Goal: Transaction & Acquisition: Purchase product/service

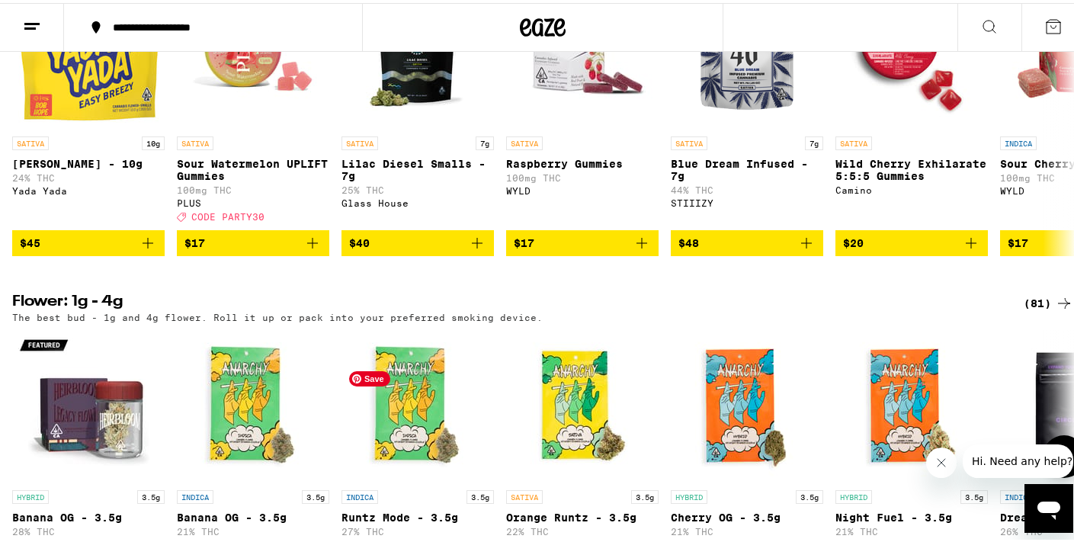
scroll to position [1036, 0]
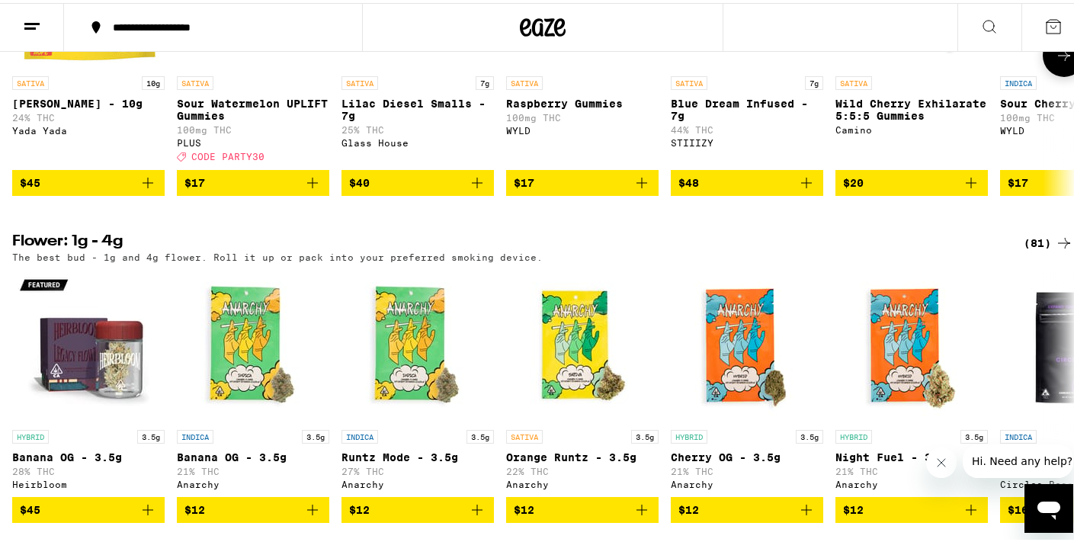
click at [314, 185] on icon "Add to bag" at bounding box center [312, 179] width 11 height 11
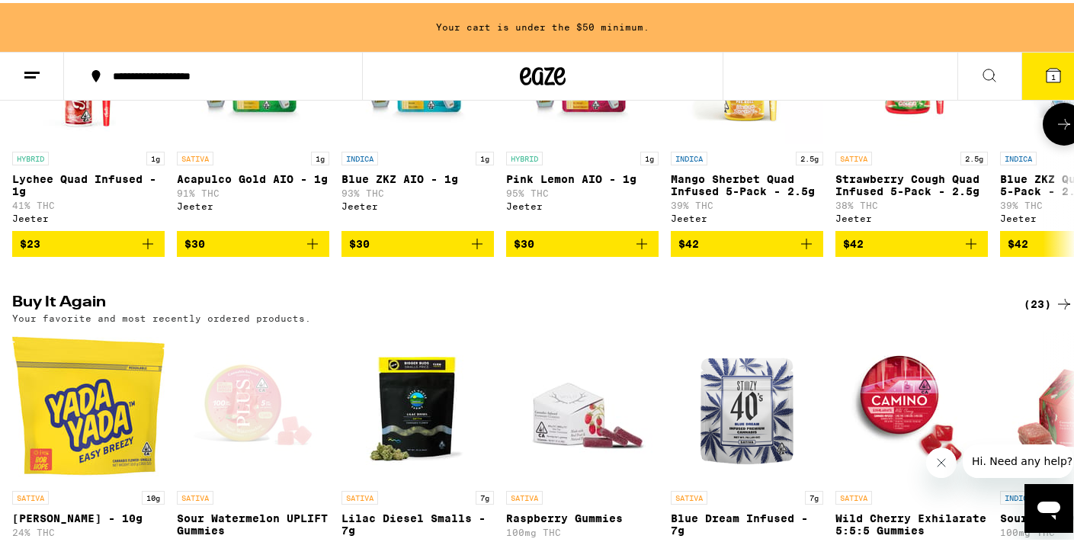
scroll to position [906, 0]
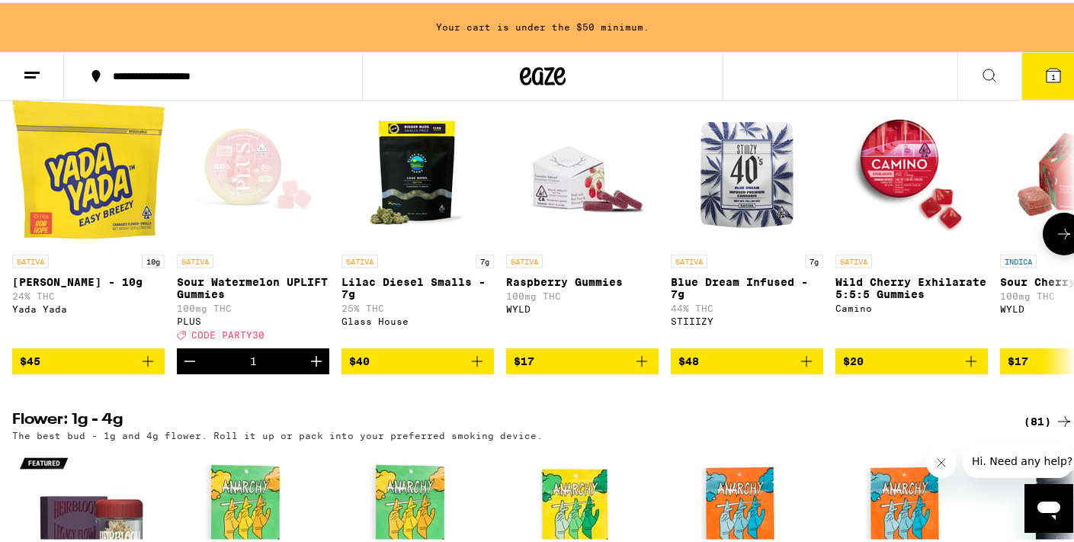
click at [966, 367] on icon "Add to bag" at bounding box center [971, 358] width 18 height 18
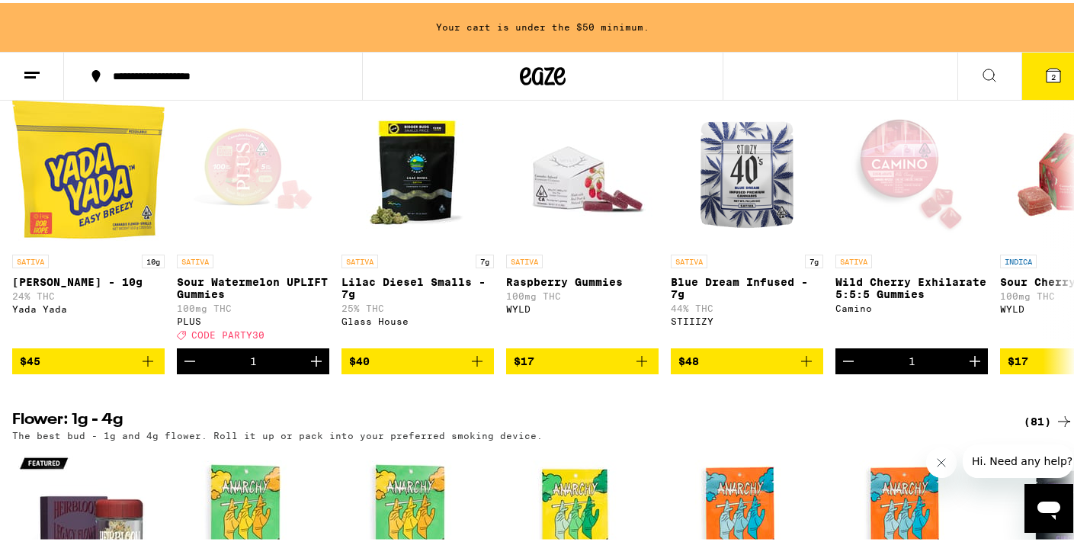
click at [1044, 71] on icon at bounding box center [1053, 72] width 18 height 18
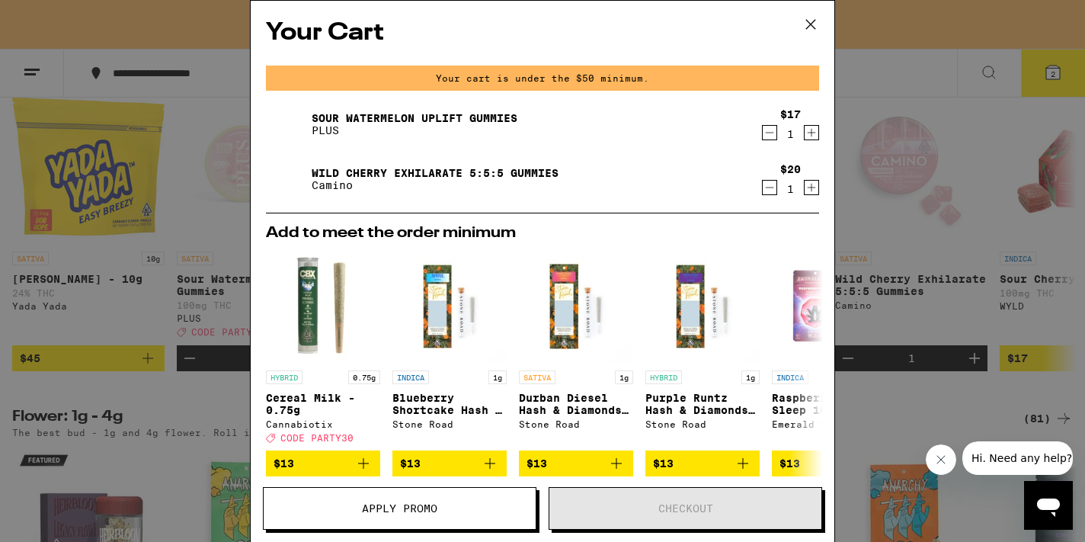
click at [427, 515] on button "Apply Promo" at bounding box center [400, 508] width 274 height 43
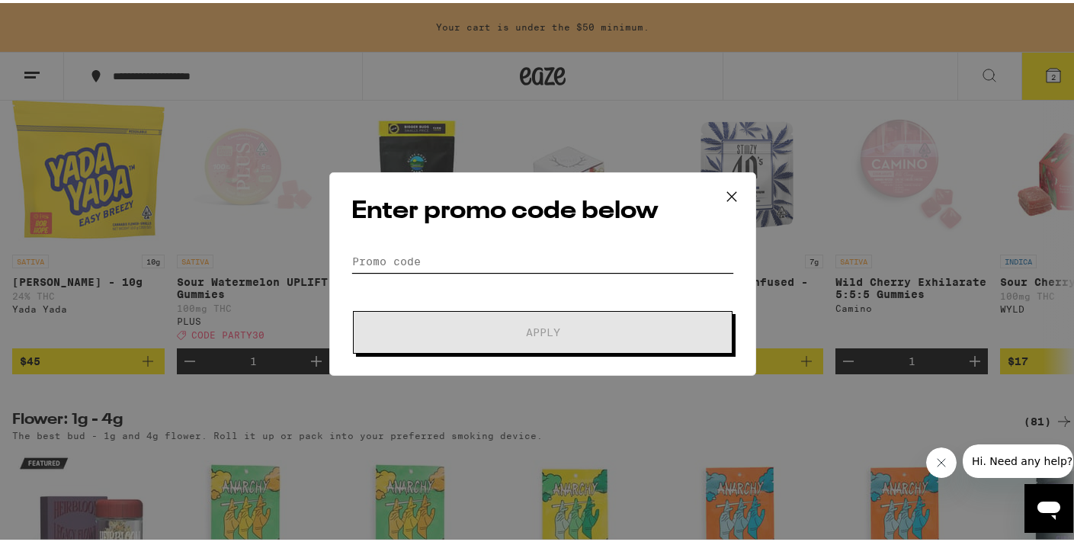
click at [491, 257] on input "Promo Code" at bounding box center [542, 258] width 383 height 23
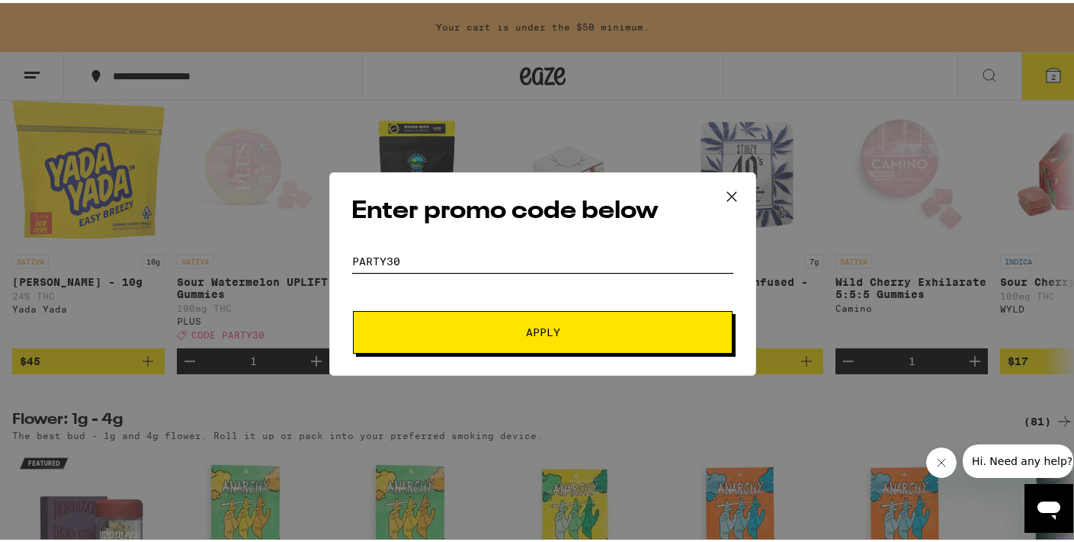
type input "PARTY30"
click at [552, 337] on button "Apply" at bounding box center [542, 329] width 379 height 43
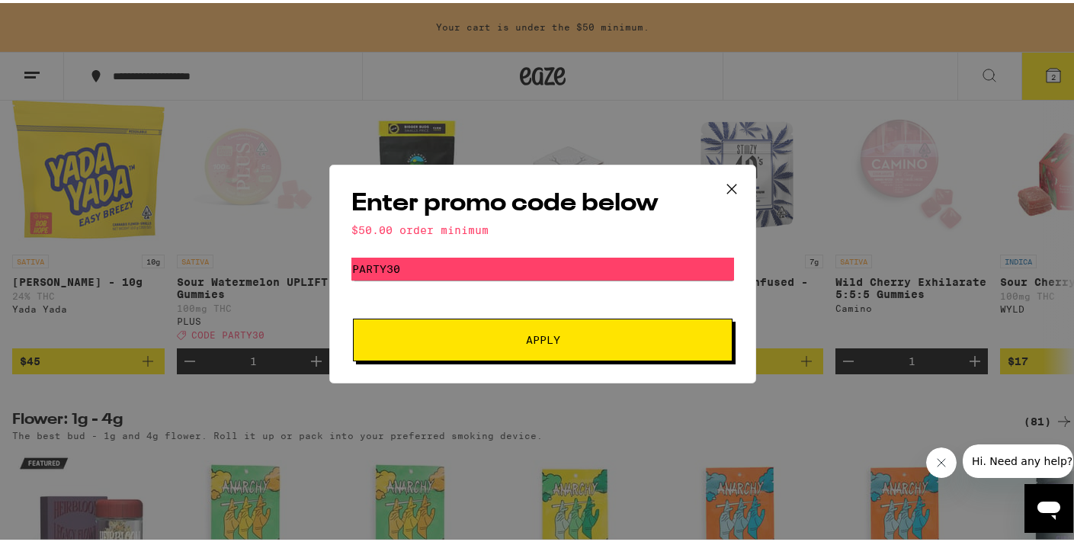
click at [727, 184] on icon at bounding box center [731, 185] width 9 height 9
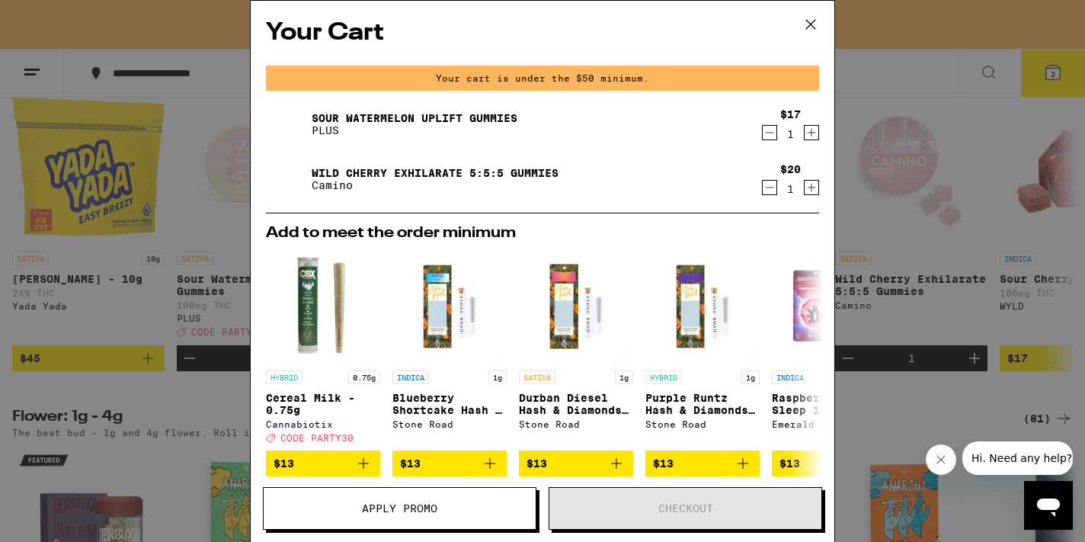
click at [810, 27] on icon at bounding box center [810, 24] width 23 height 23
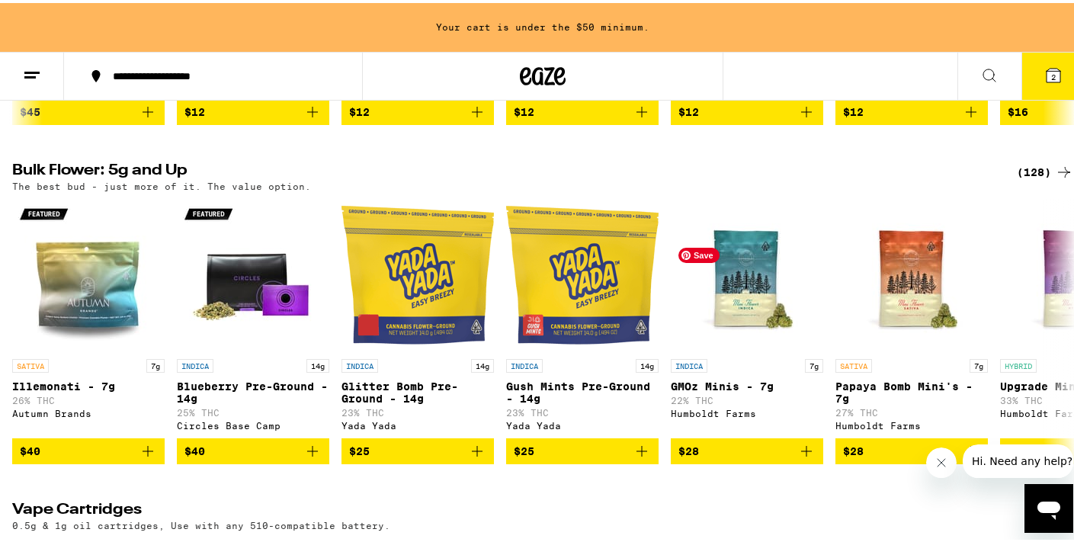
scroll to position [1672, 0]
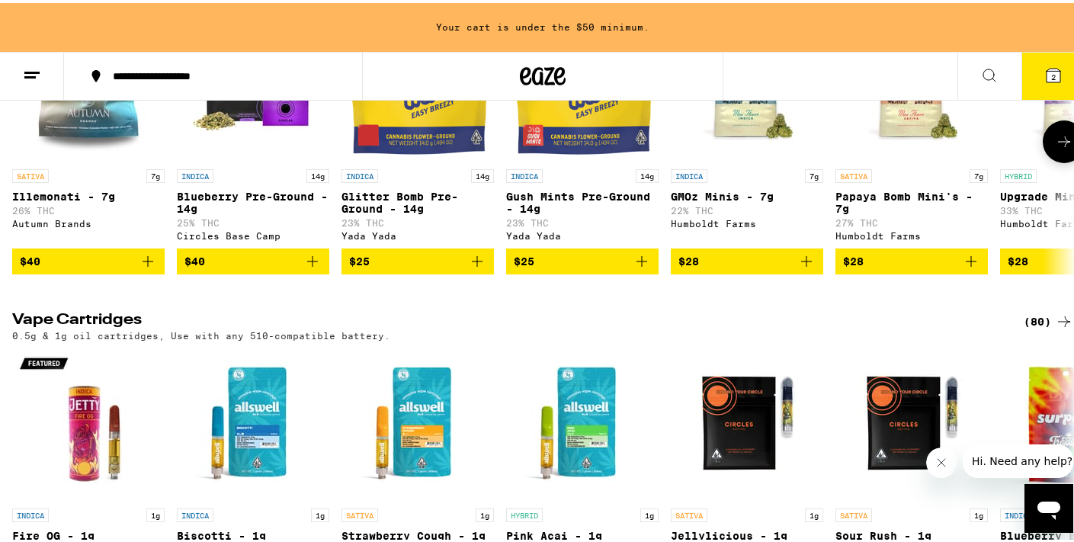
click at [1055, 148] on icon at bounding box center [1064, 139] width 18 height 18
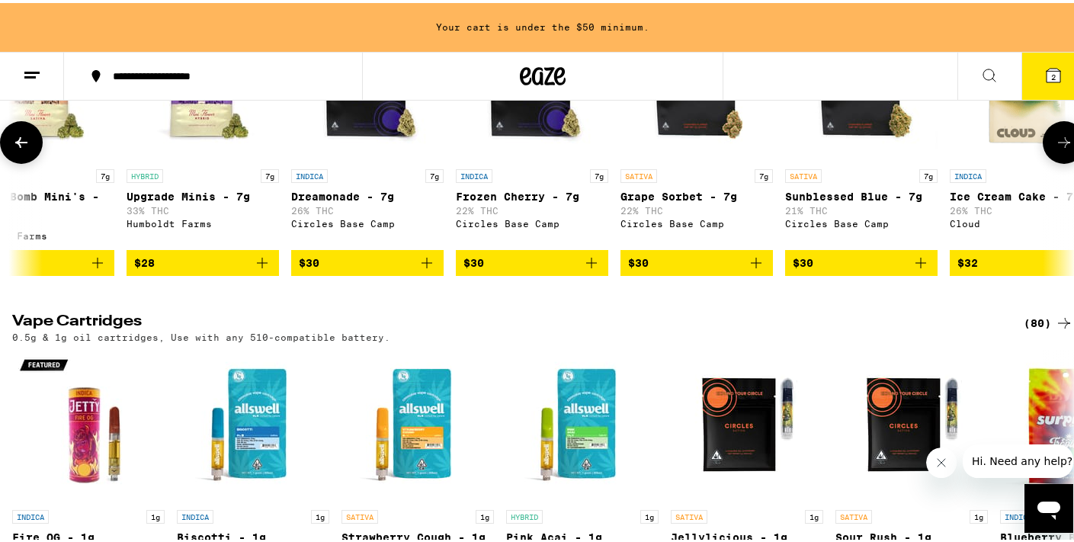
scroll to position [0, 883]
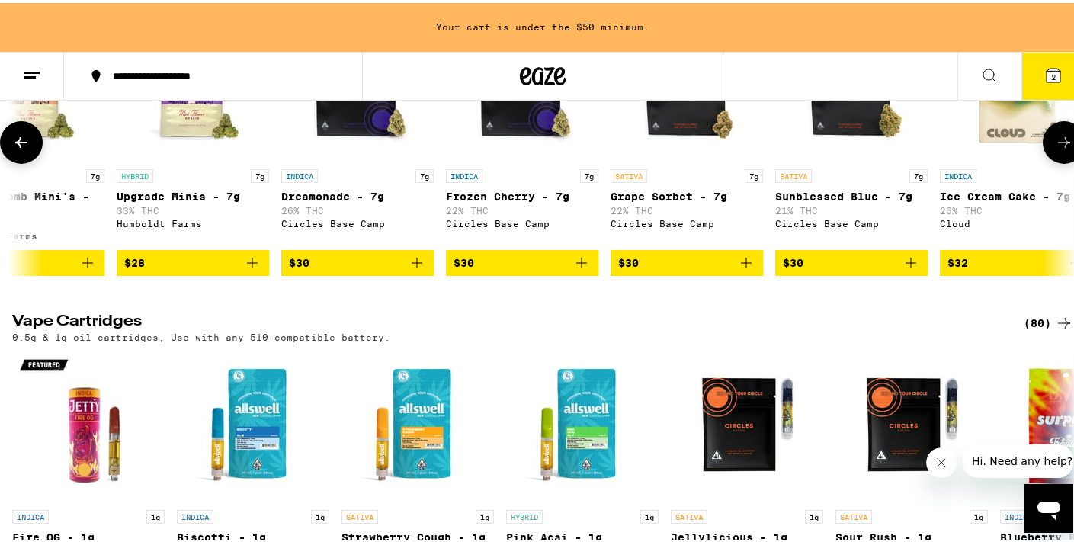
click at [1055, 149] on icon at bounding box center [1064, 139] width 18 height 18
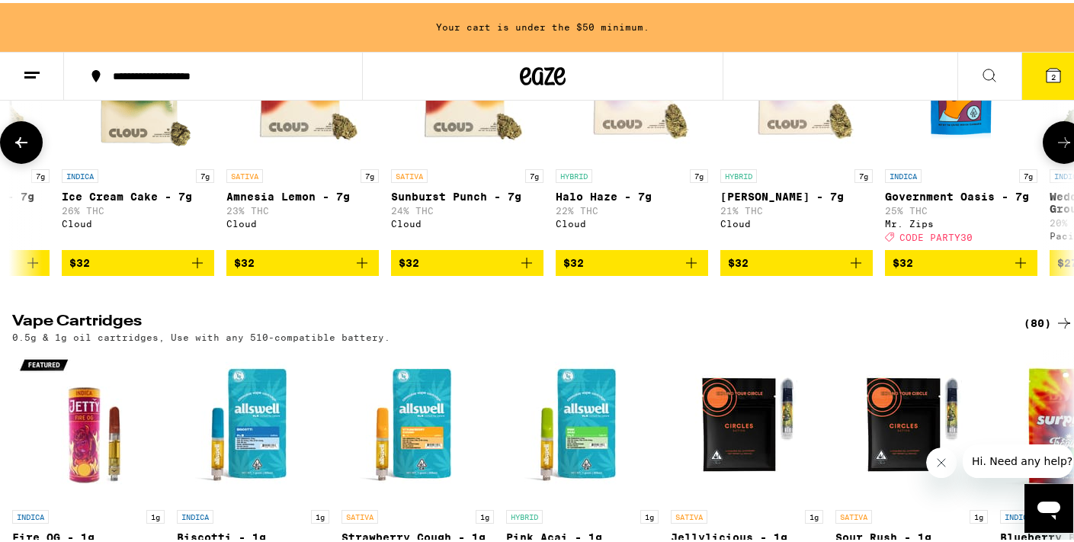
scroll to position [0, 1766]
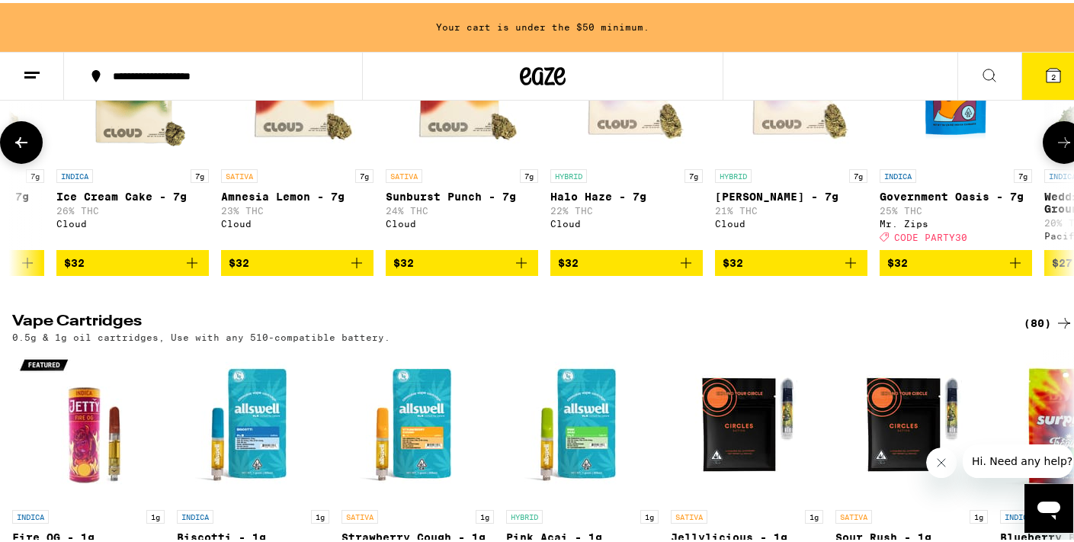
click at [1055, 149] on icon at bounding box center [1064, 139] width 18 height 18
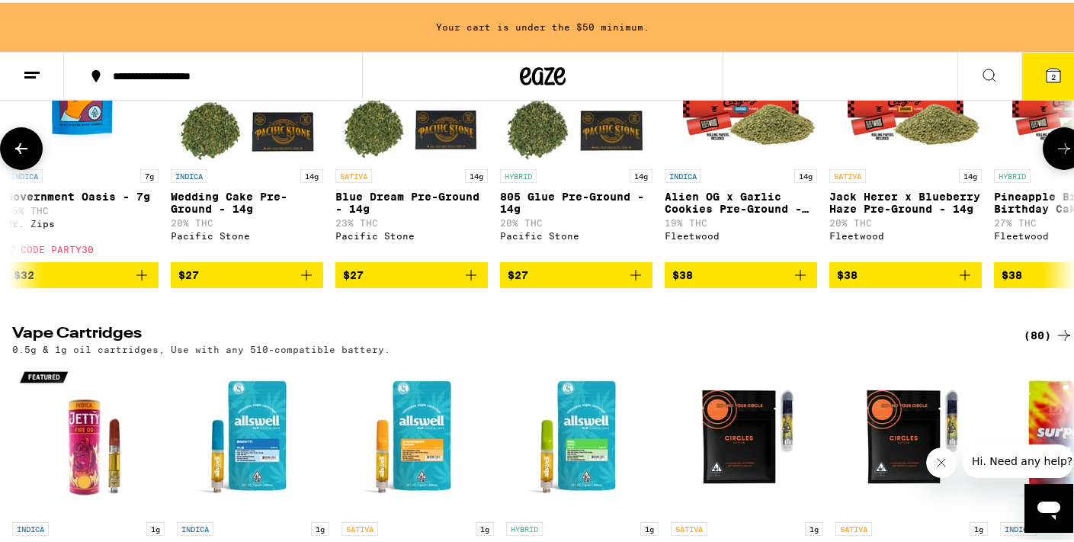
scroll to position [0, 2649]
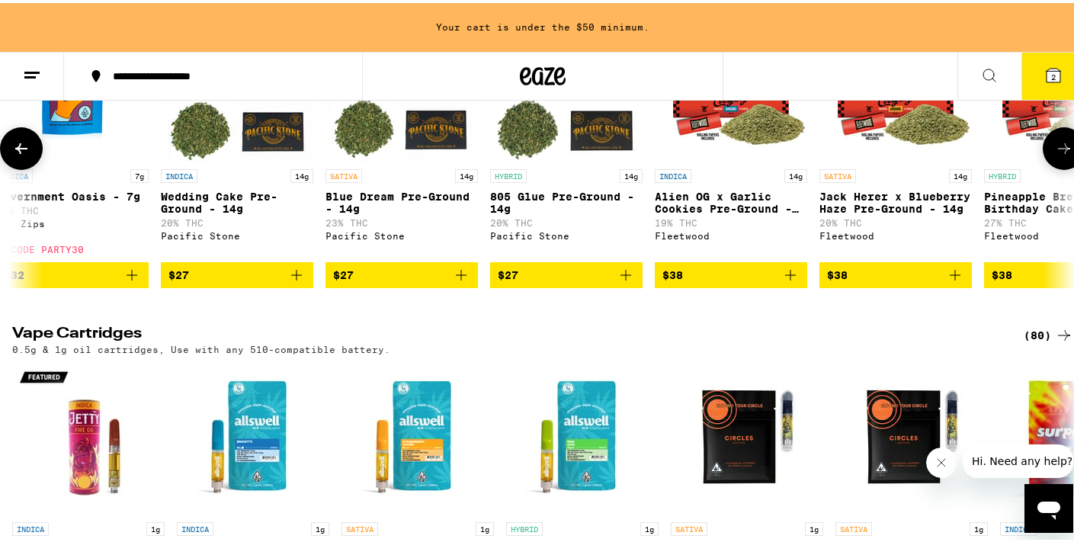
click at [1055, 155] on icon at bounding box center [1064, 145] width 18 height 18
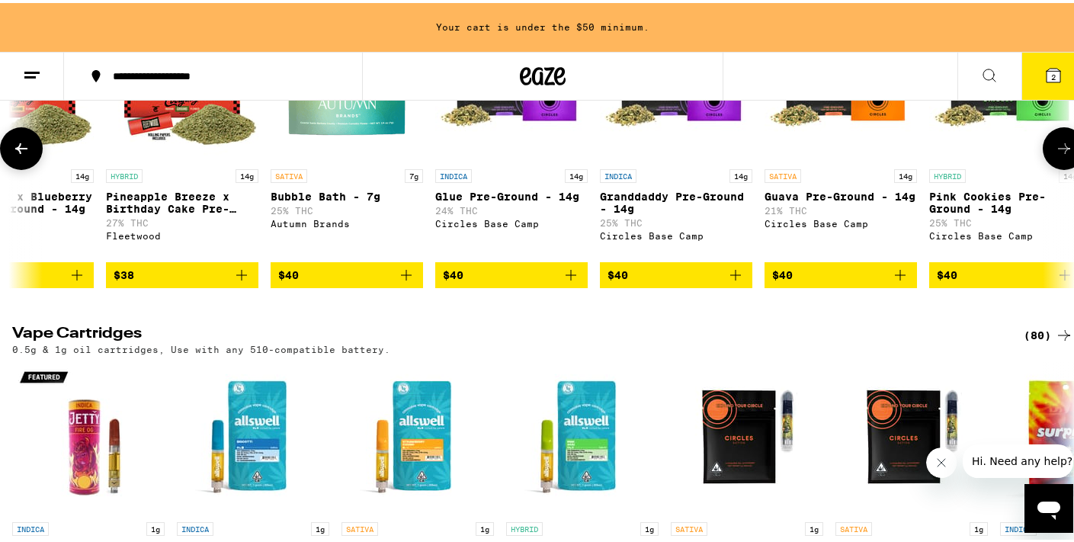
scroll to position [0, 3533]
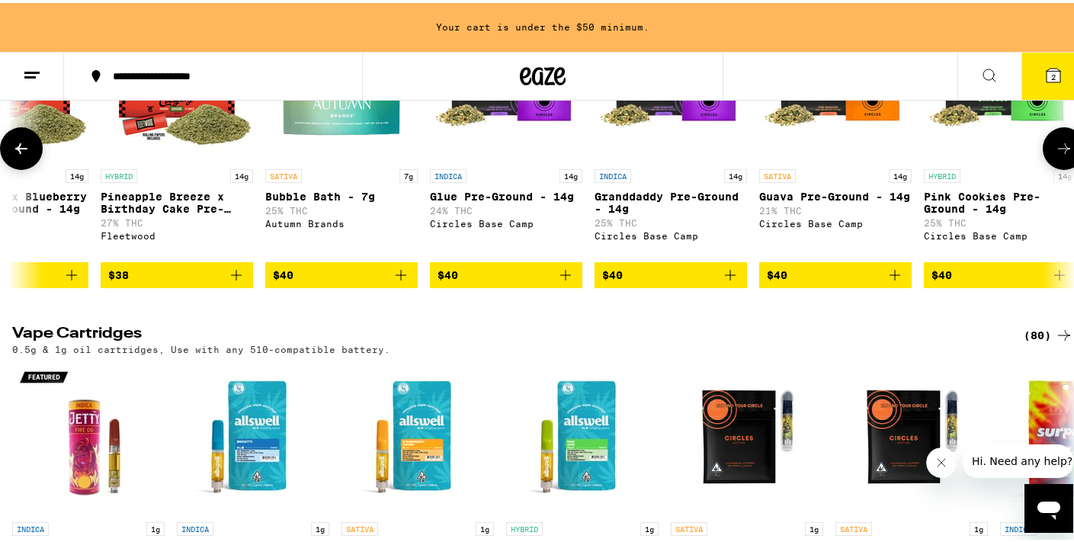
click at [1058, 151] on icon at bounding box center [1064, 145] width 12 height 11
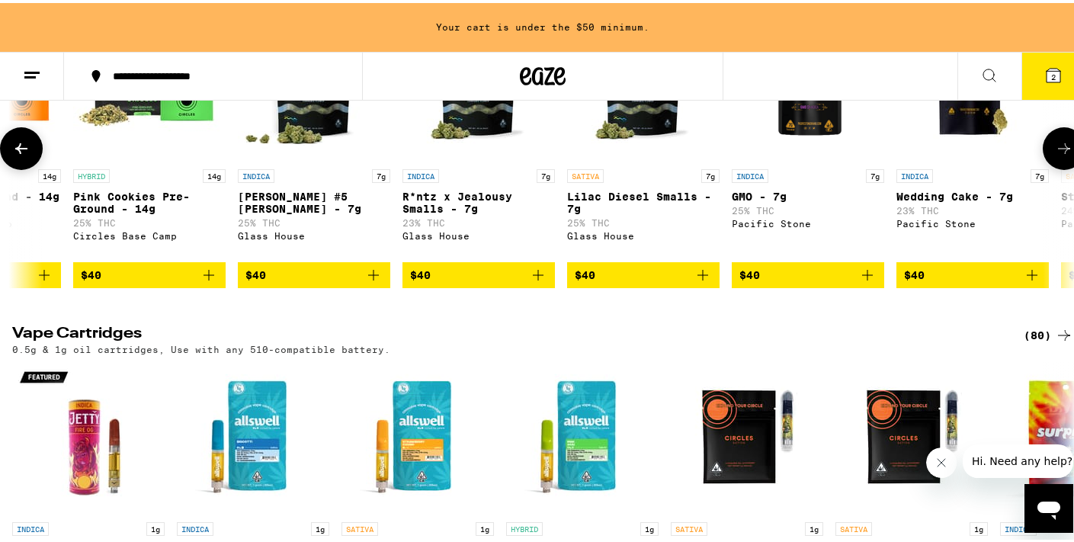
scroll to position [0, 4416]
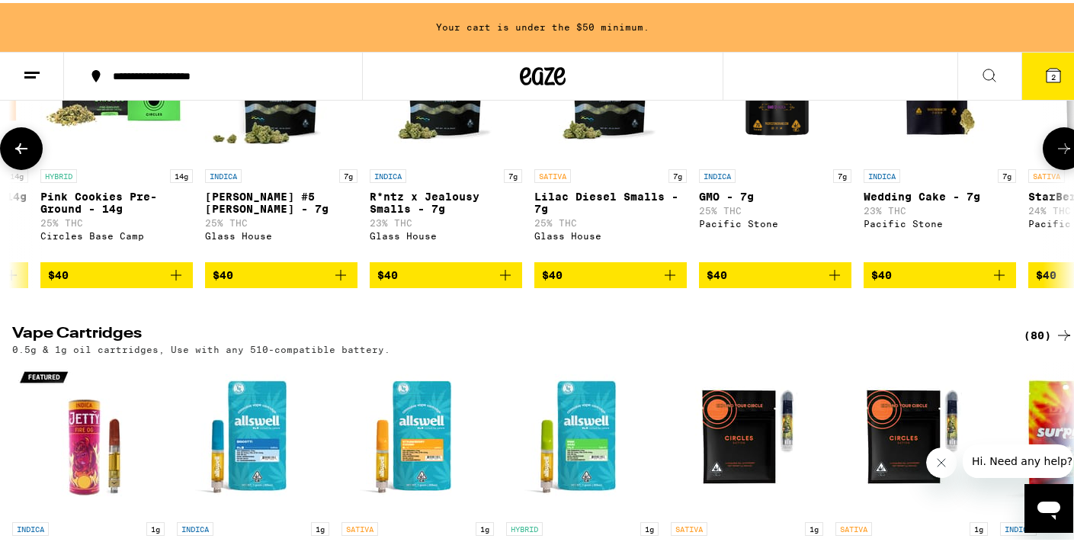
click at [15, 155] on icon at bounding box center [21, 145] width 18 height 18
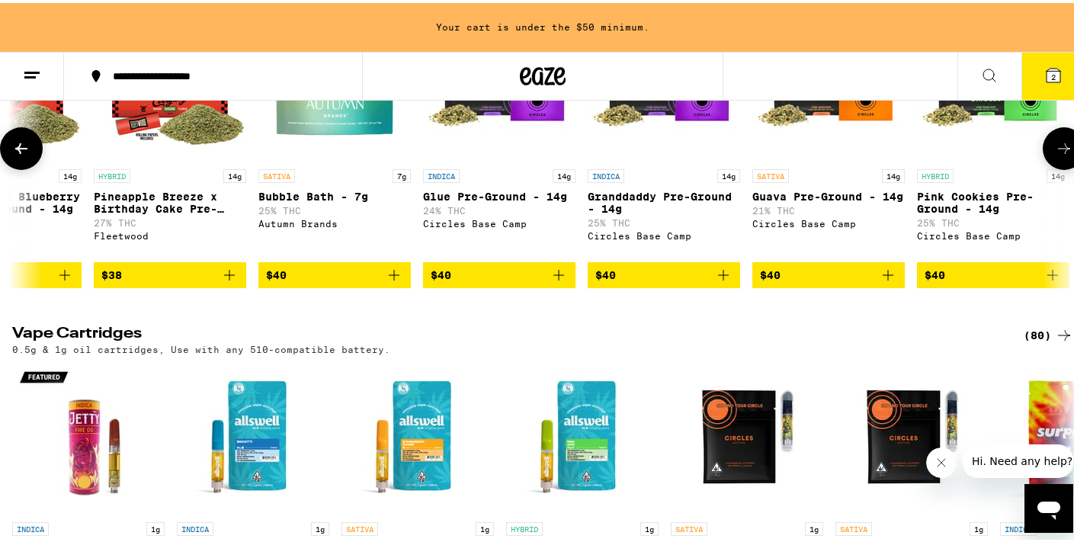
click at [15, 155] on icon at bounding box center [21, 145] width 18 height 18
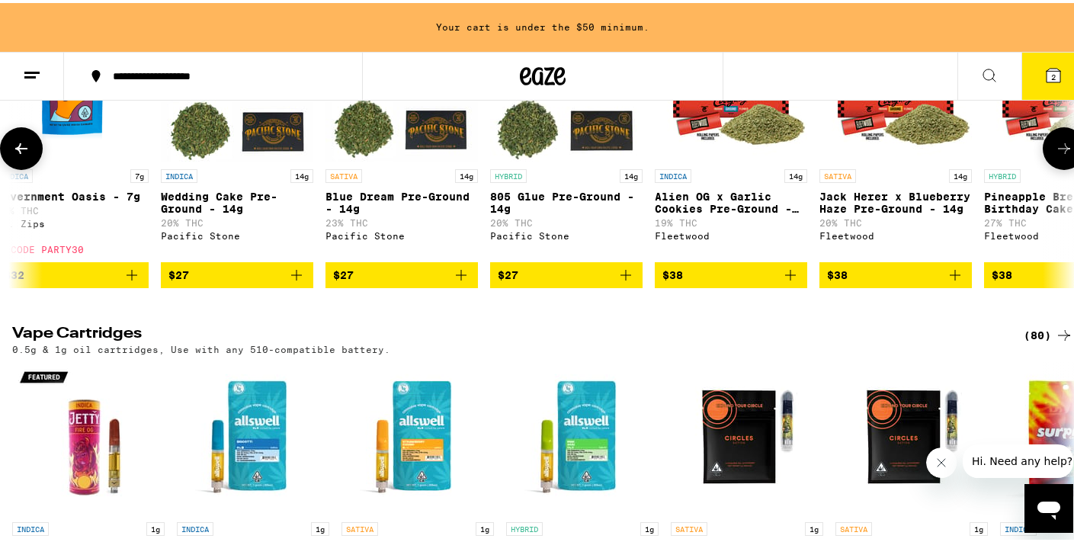
click at [15, 155] on icon at bounding box center [21, 145] width 18 height 18
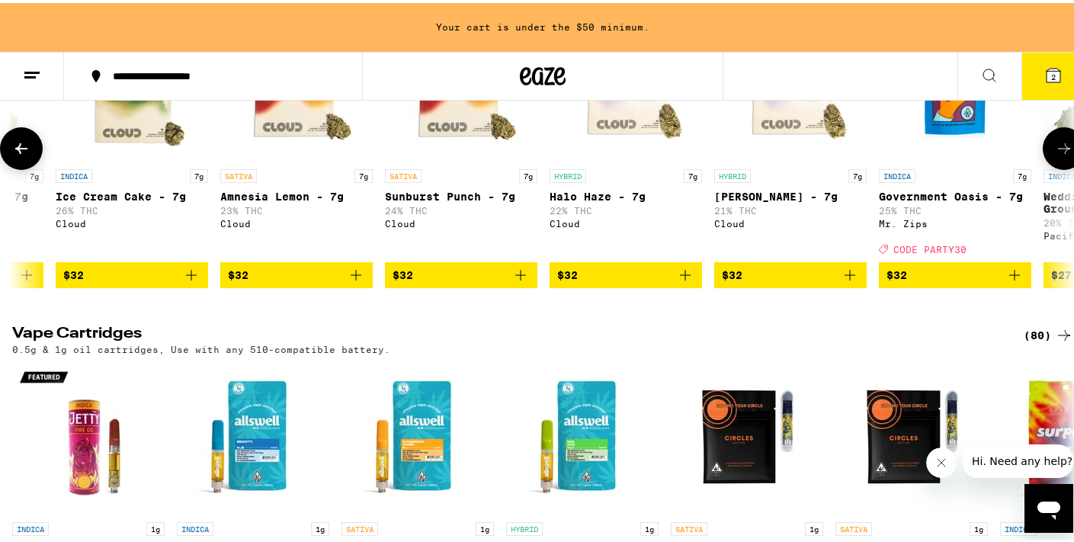
scroll to position [0, 1766]
click at [15, 155] on icon at bounding box center [21, 145] width 18 height 18
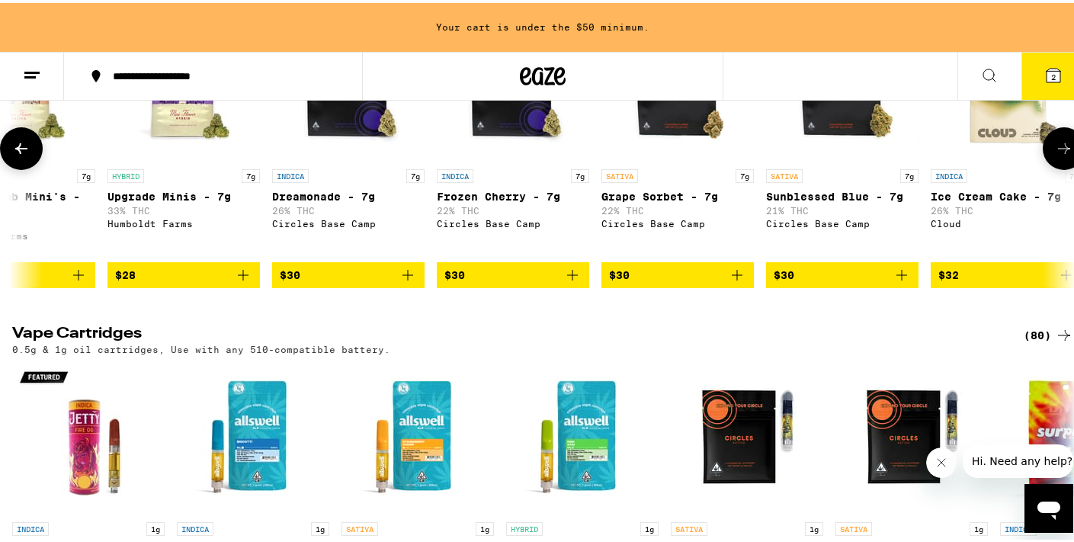
scroll to position [0, 883]
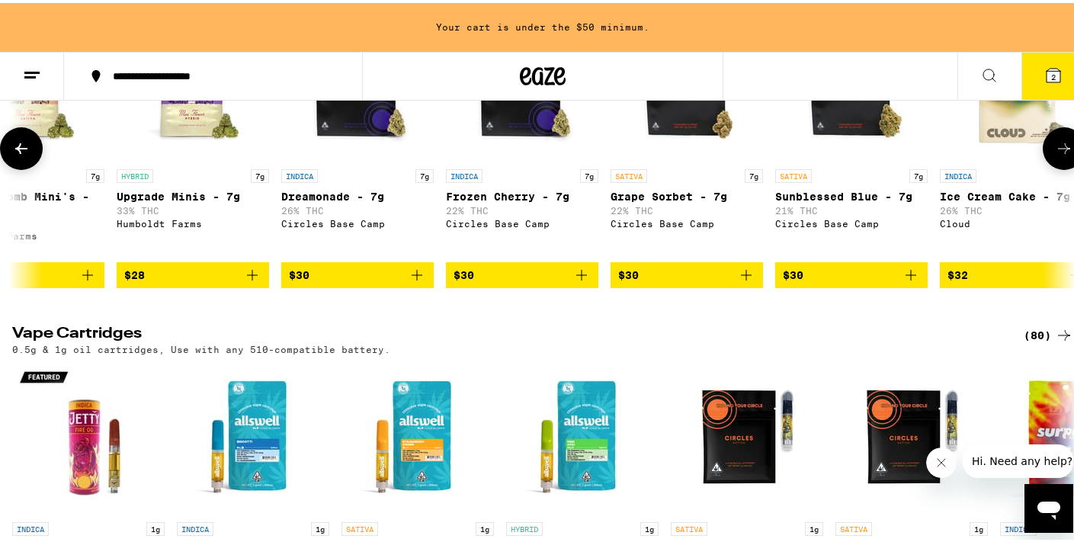
click at [15, 155] on icon at bounding box center [21, 145] width 18 height 18
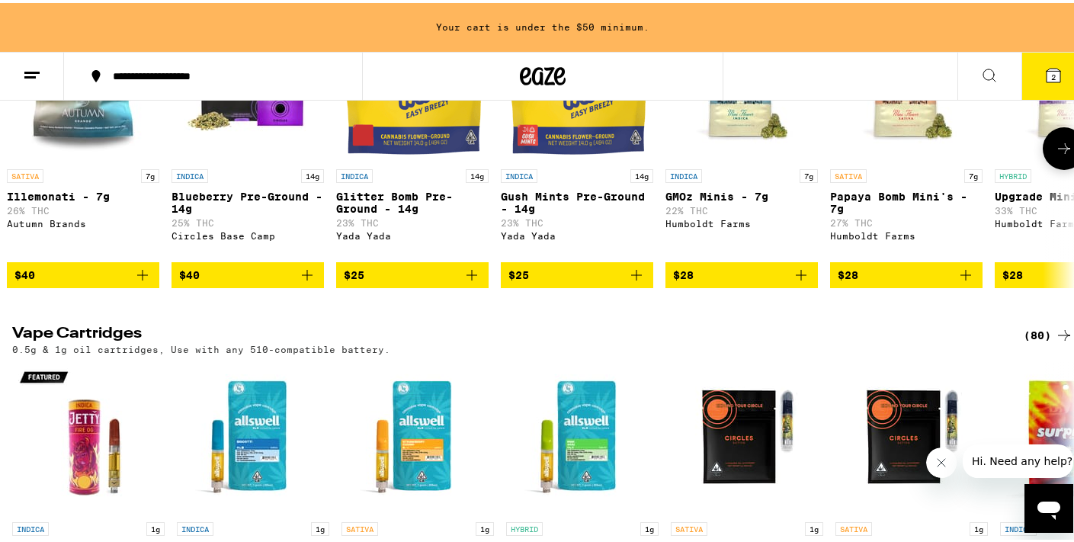
scroll to position [0, 0]
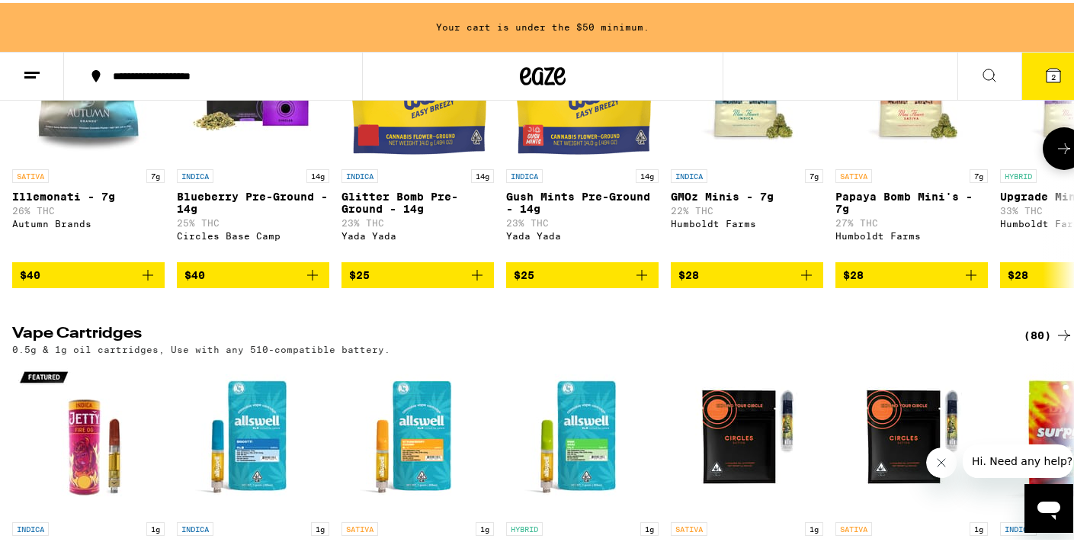
click at [889, 281] on span "$28" at bounding box center [911, 272] width 137 height 18
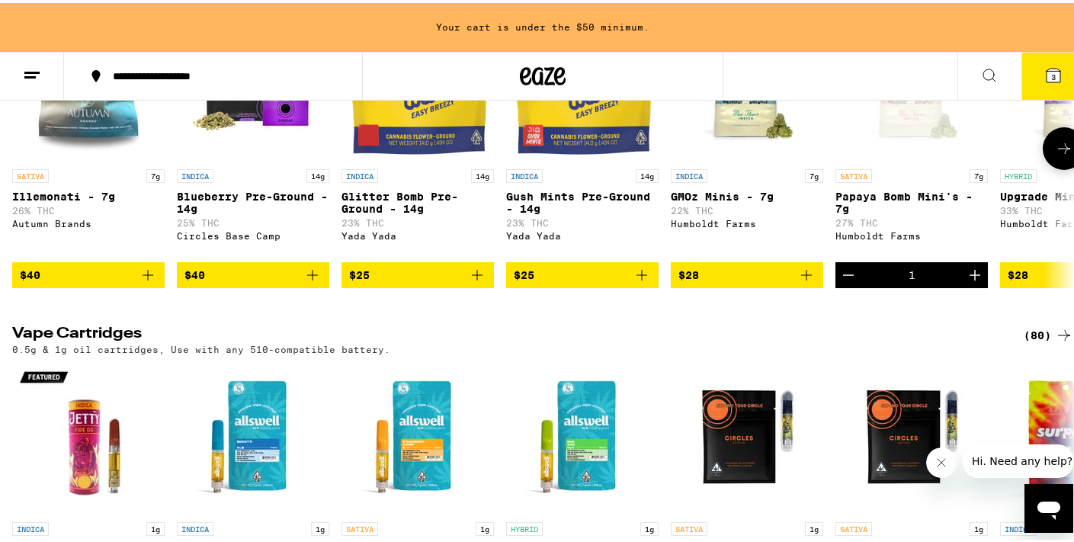
scroll to position [1623, 0]
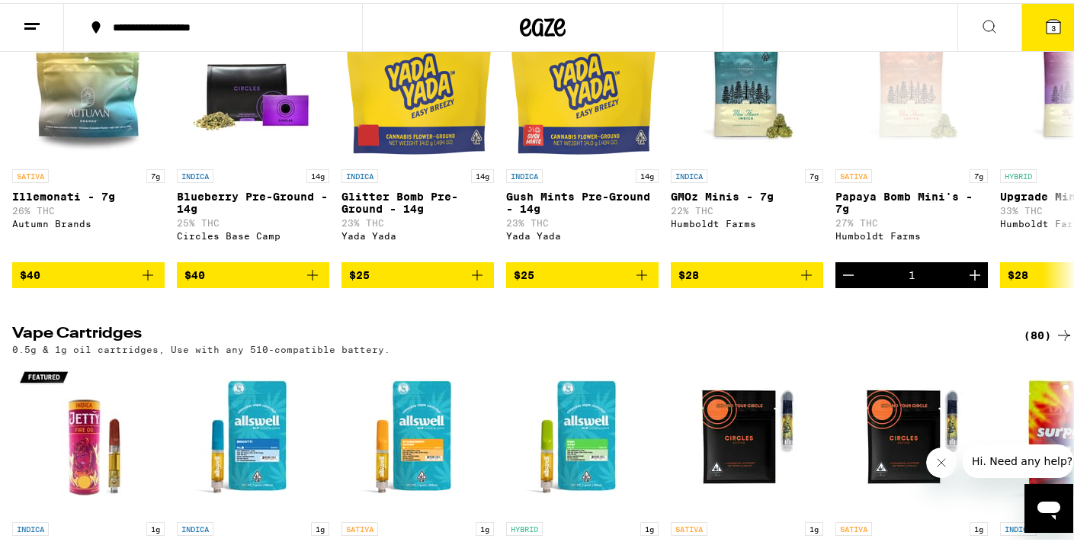
click at [1044, 30] on icon at bounding box center [1053, 23] width 18 height 18
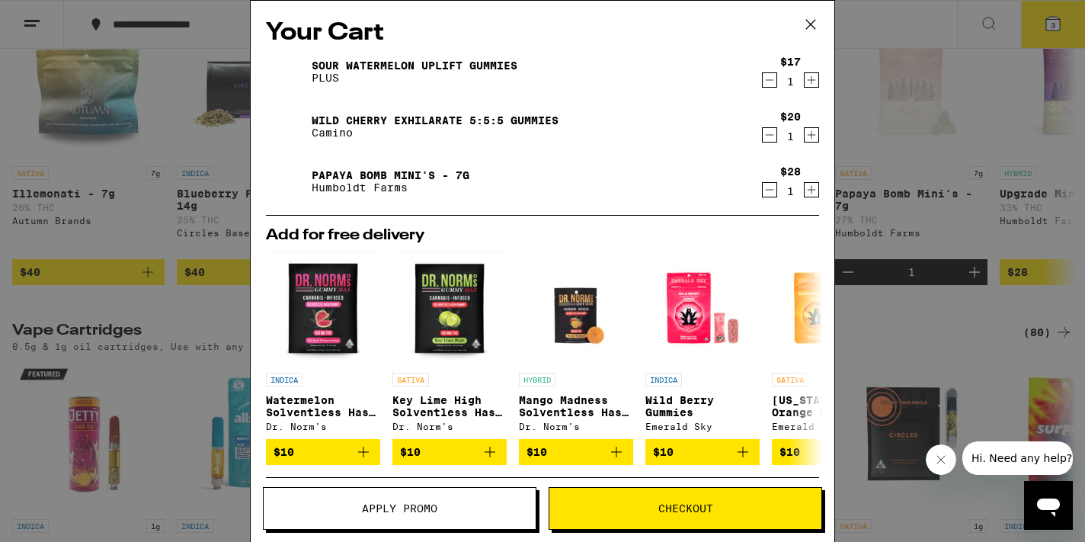
click at [421, 512] on span "Apply Promo" at bounding box center [399, 508] width 75 height 11
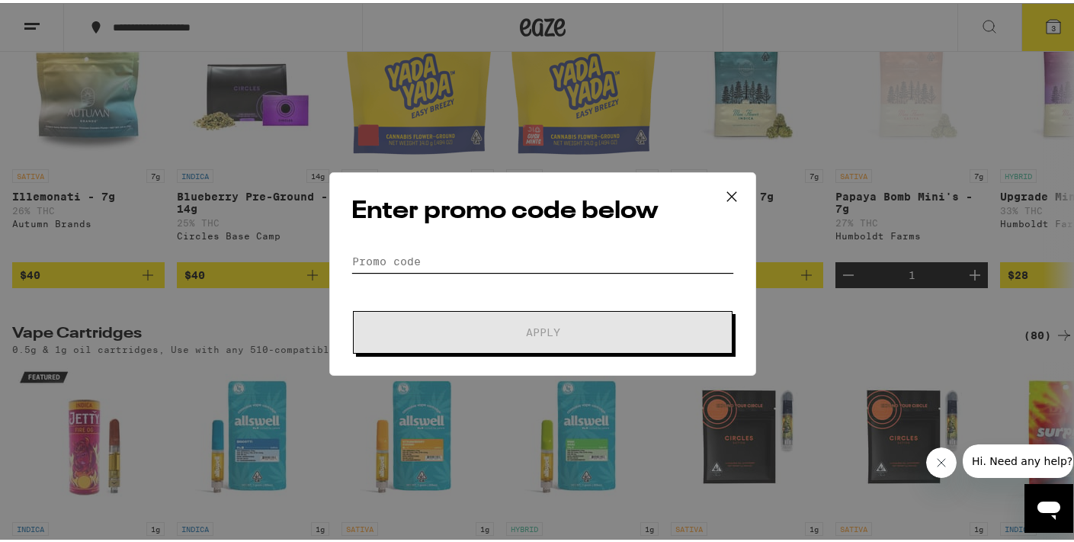
click at [463, 257] on input "Promo Code" at bounding box center [542, 258] width 383 height 23
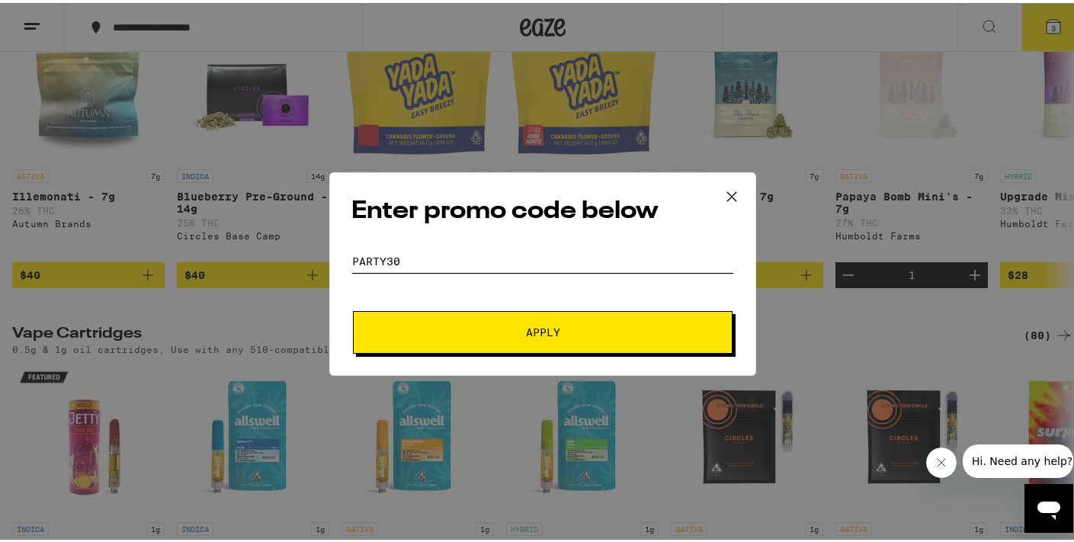
type input "PARTY30"
click at [504, 338] on button "Apply" at bounding box center [542, 329] width 379 height 43
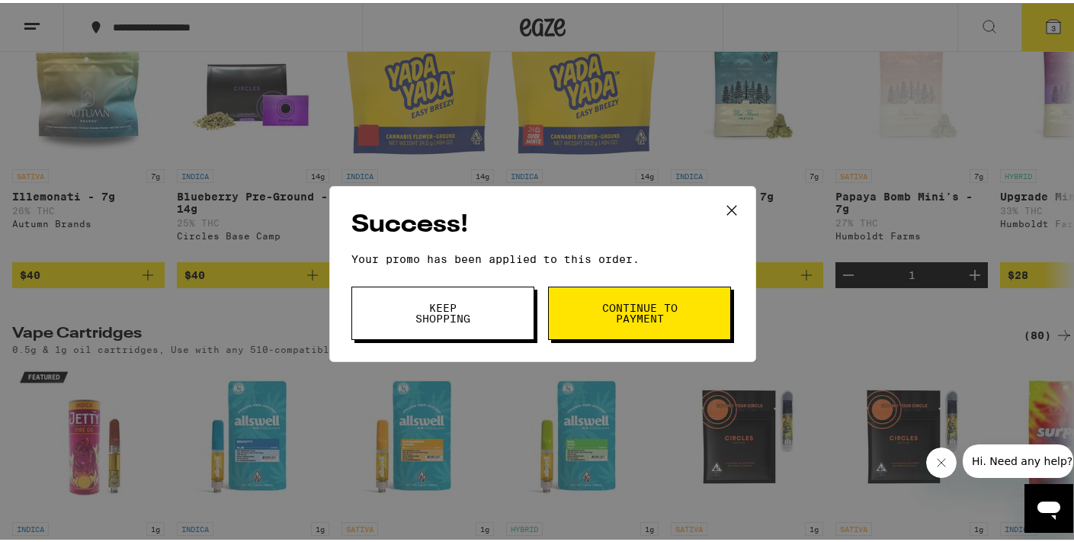
click at [627, 305] on span "Continue to payment" at bounding box center [639, 309] width 78 height 21
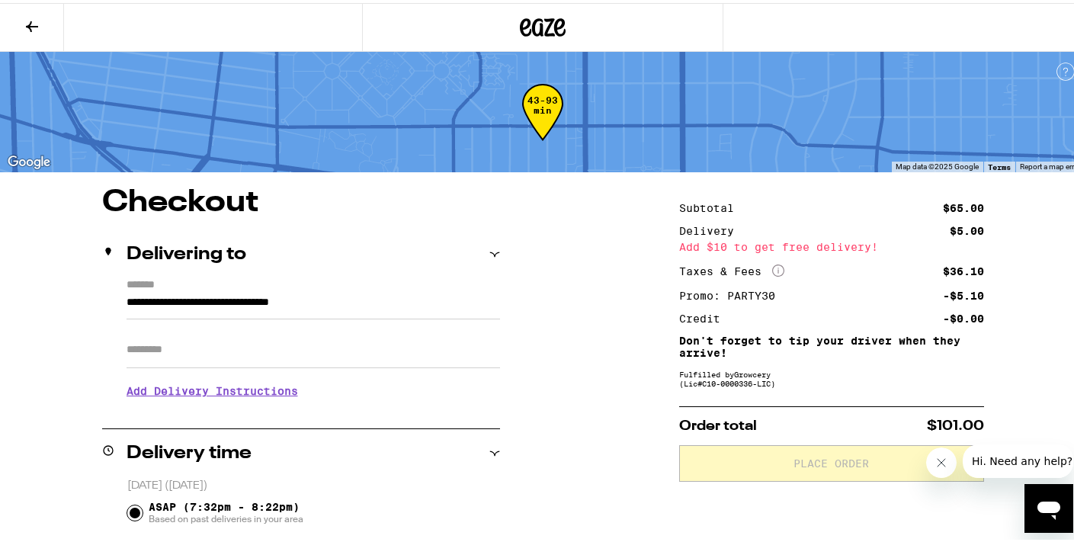
click at [773, 267] on icon "More Info" at bounding box center [778, 267] width 12 height 12
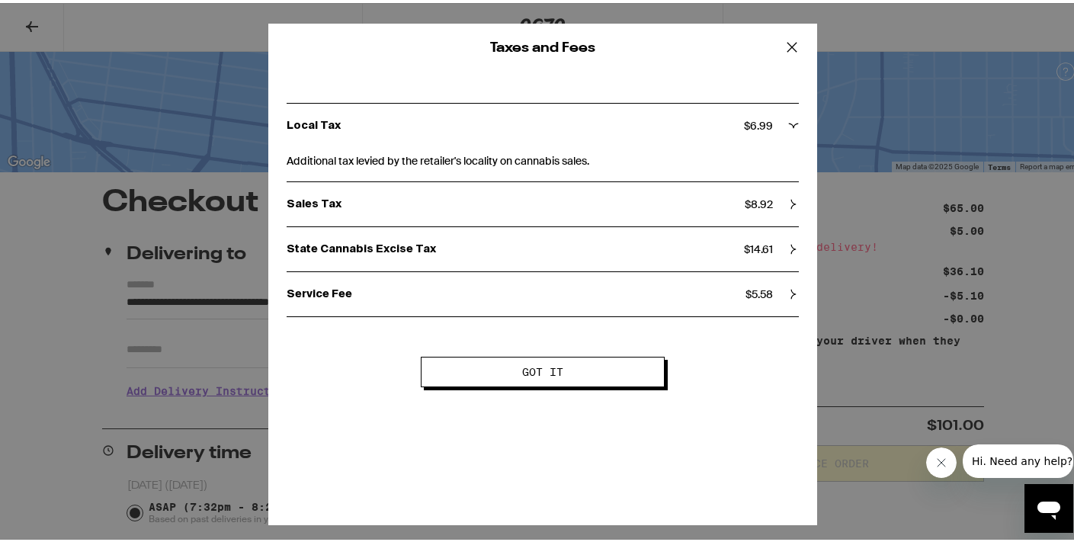
click at [787, 43] on icon at bounding box center [791, 44] width 23 height 23
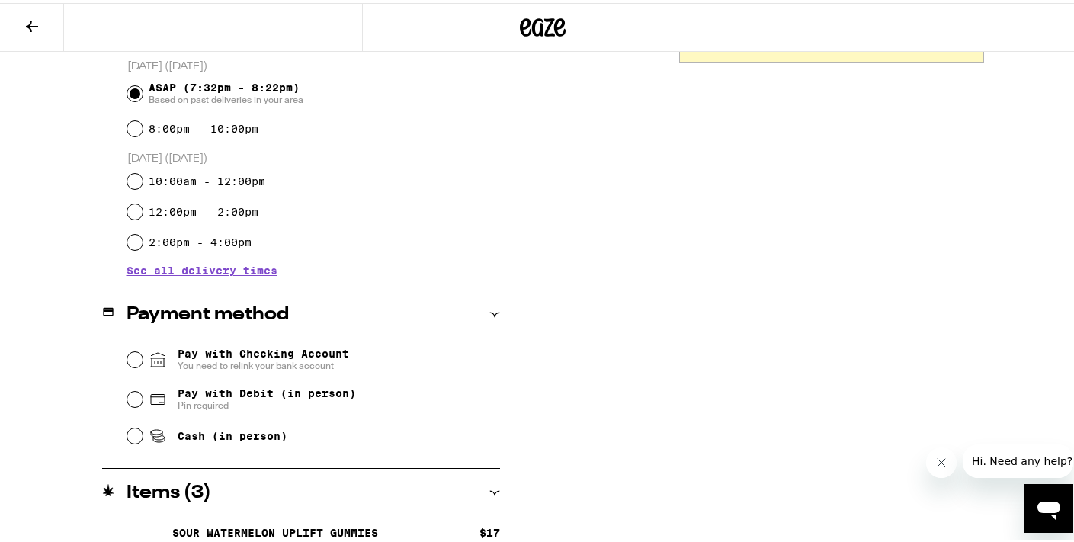
scroll to position [557, 0]
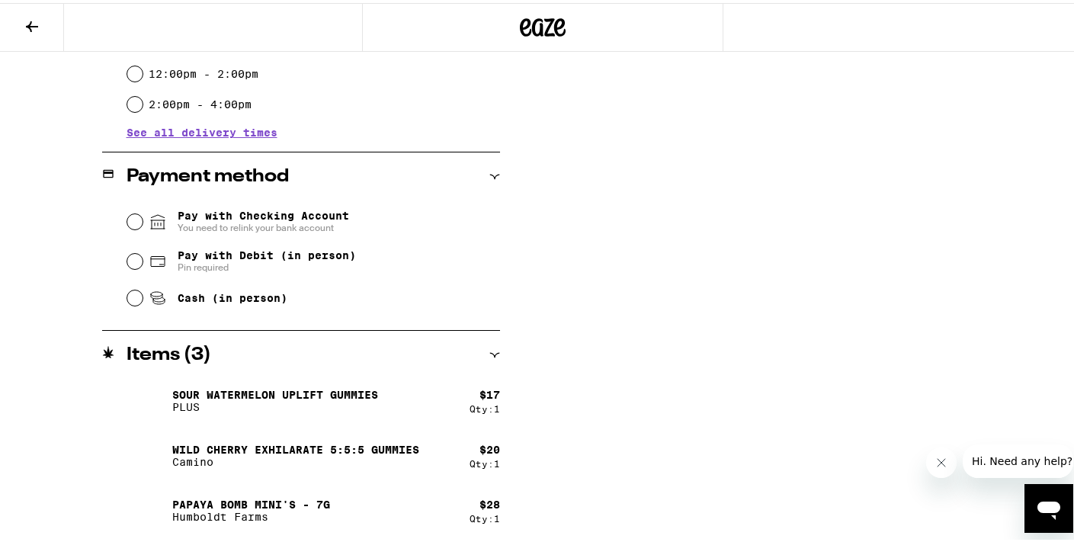
click at [251, 267] on span "Pin required" at bounding box center [267, 264] width 178 height 12
click at [142, 266] on input "Pay with Debit (in person) Pin required" at bounding box center [134, 258] width 15 height 15
radio input "true"
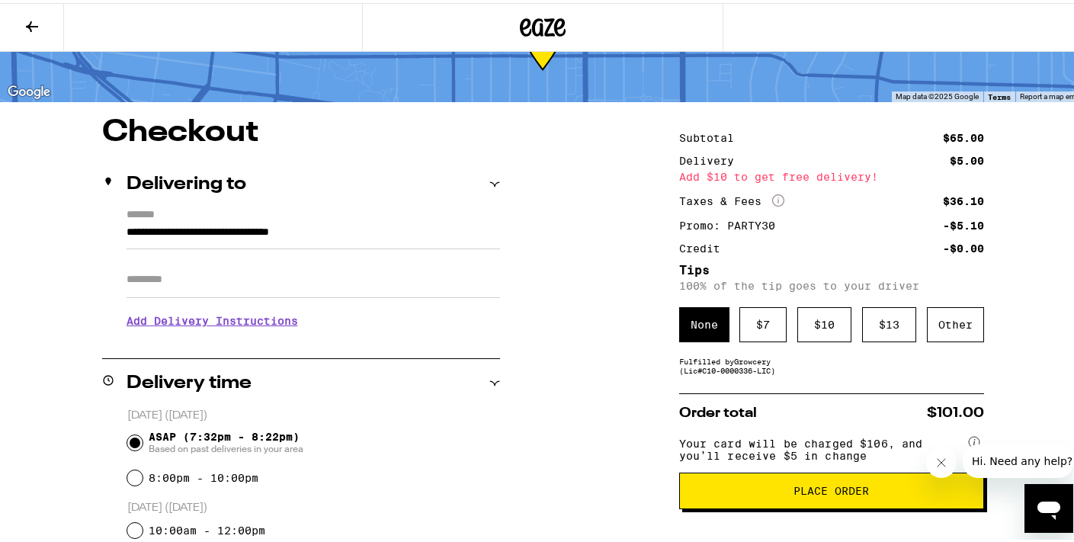
scroll to position [142, 0]
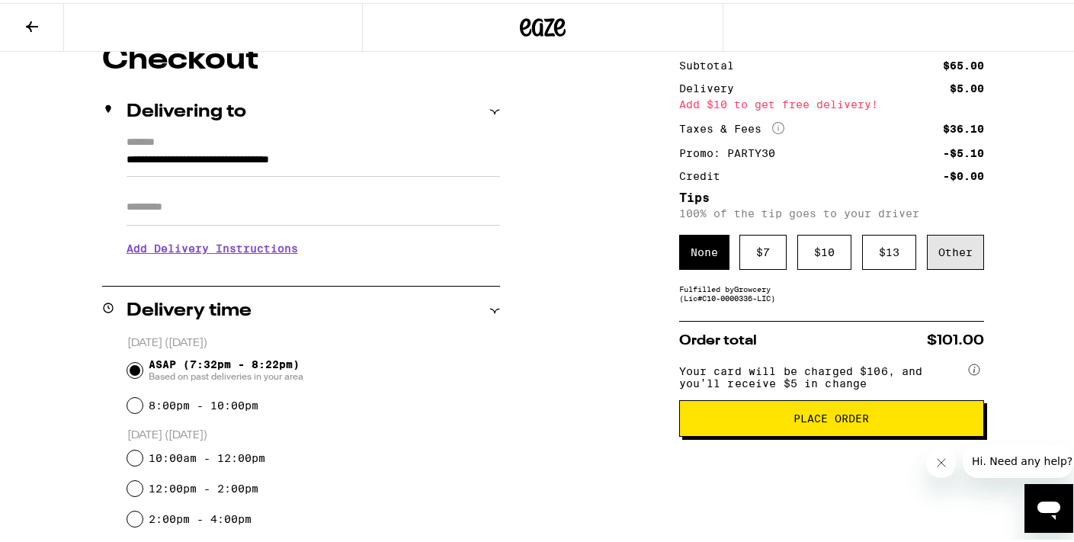
click at [943, 251] on div "Other" at bounding box center [955, 249] width 57 height 35
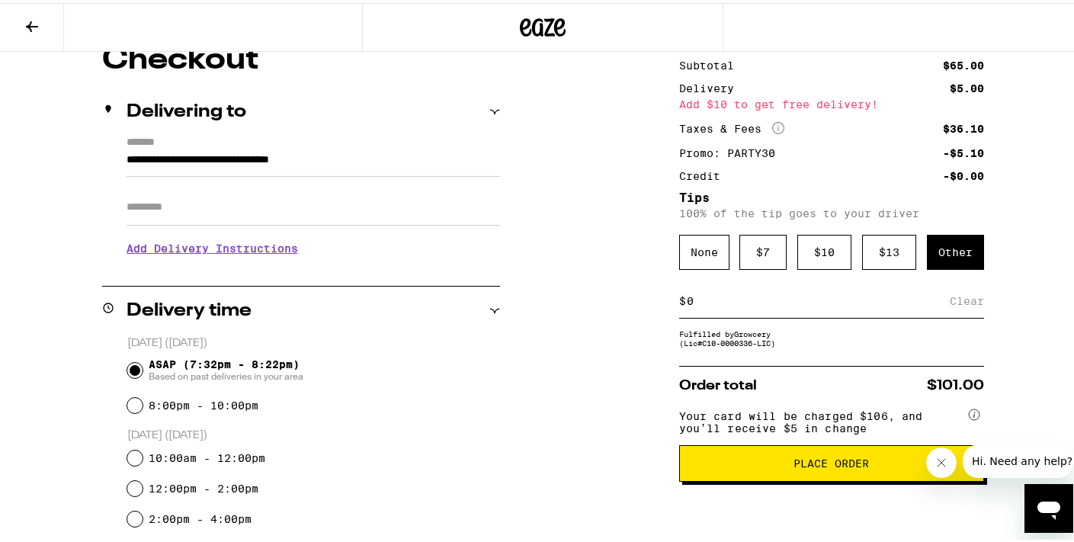
click at [610, 261] on div "**********" at bounding box center [542, 499] width 1085 height 914
click at [693, 259] on div "None" at bounding box center [704, 249] width 50 height 35
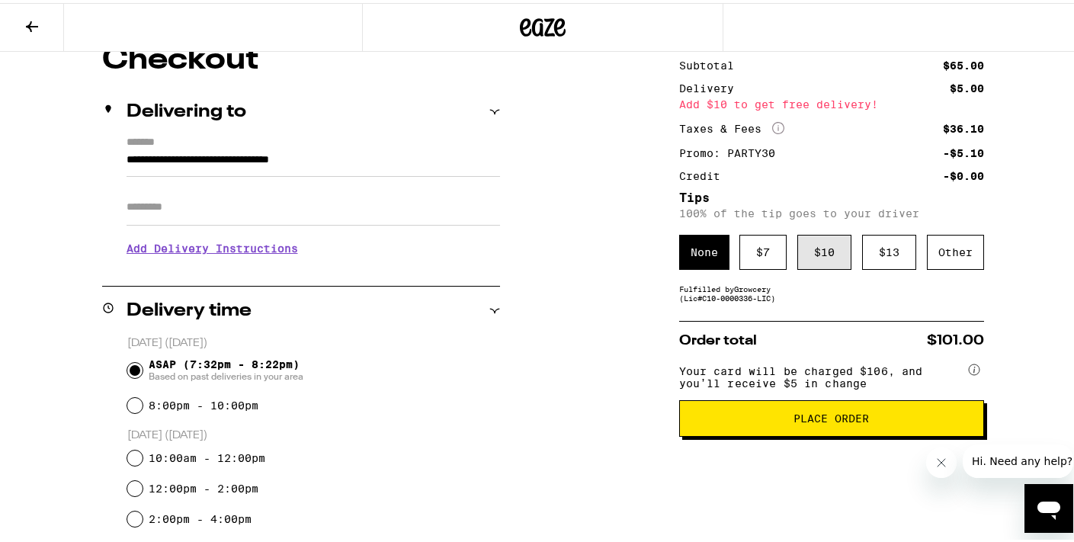
click at [814, 242] on div "$ 10" at bounding box center [824, 249] width 54 height 35
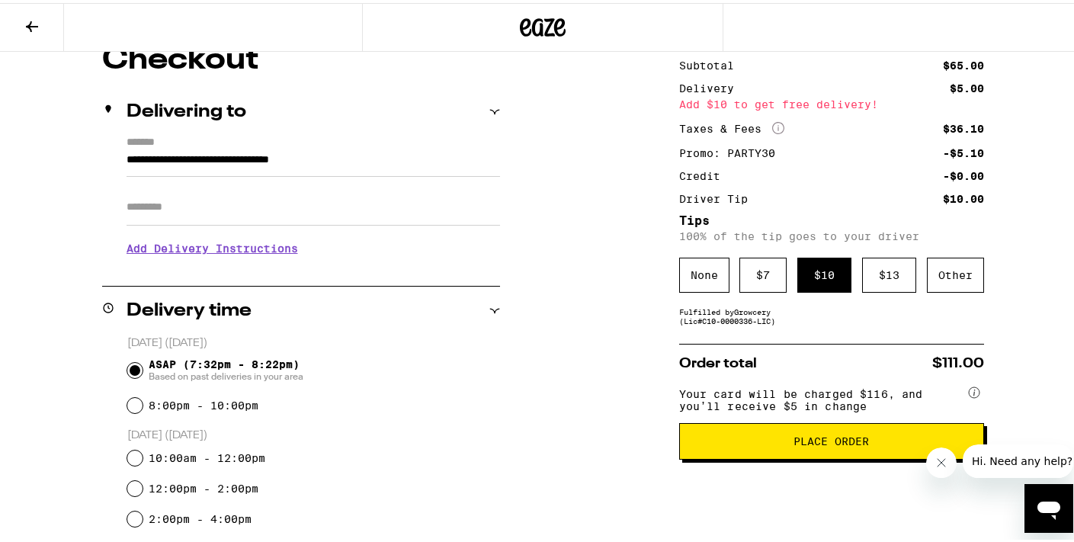
click at [828, 443] on span "Place Order" at bounding box center [830, 438] width 75 height 11
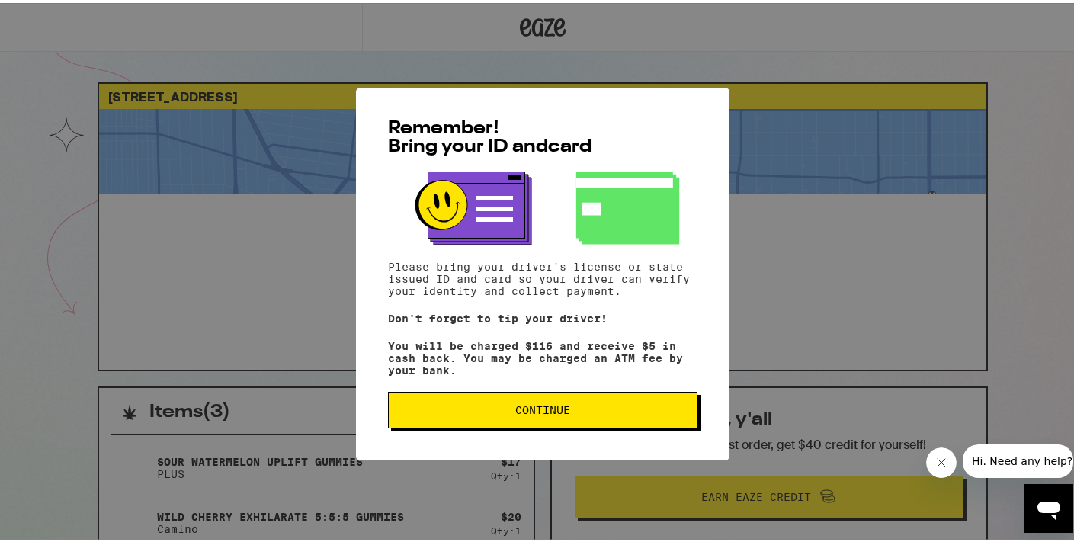
click at [554, 405] on button "Continue" at bounding box center [542, 407] width 309 height 37
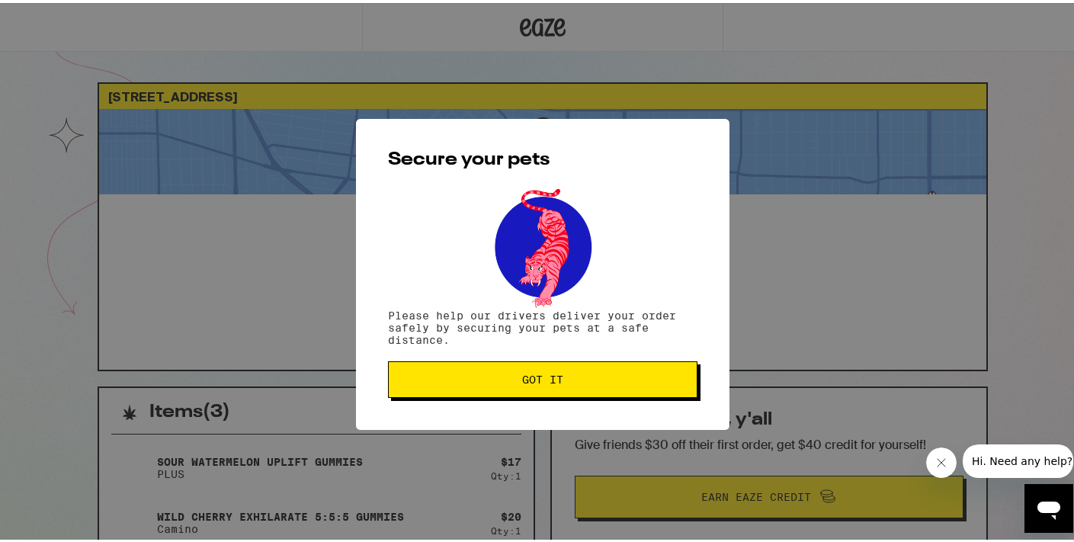
click at [546, 386] on button "Got it" at bounding box center [542, 376] width 309 height 37
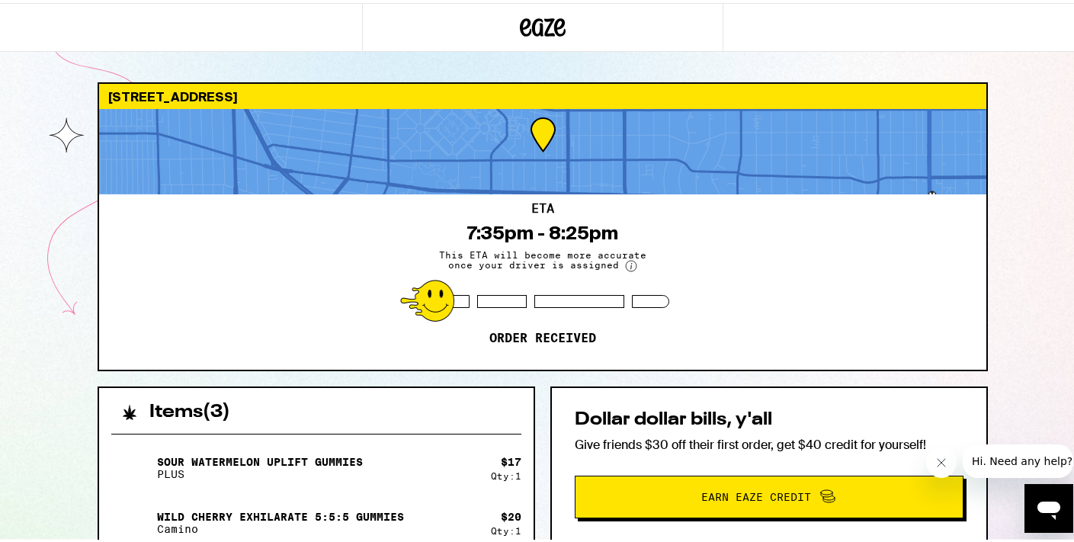
scroll to position [126, 0]
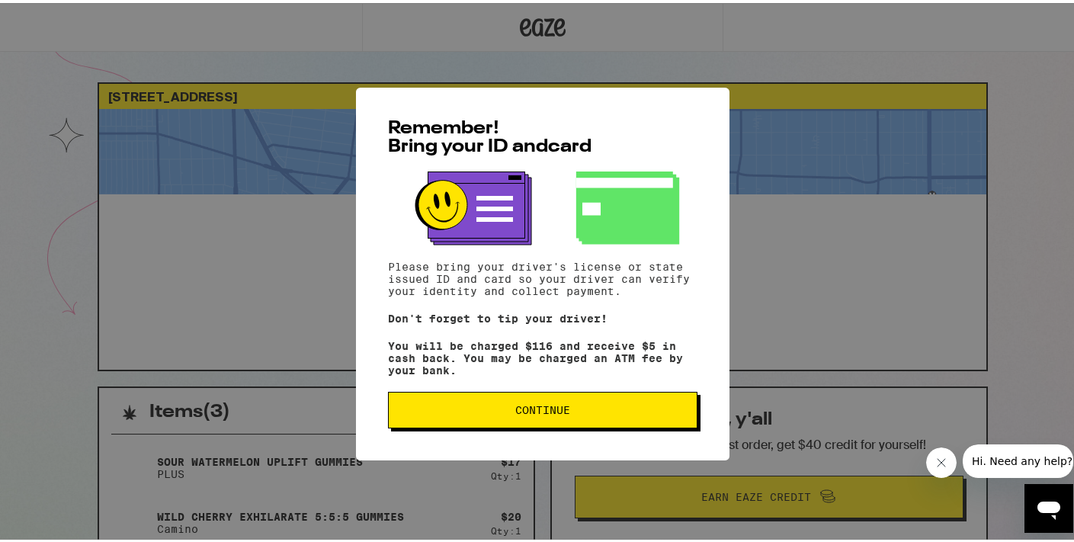
click at [564, 412] on span "Continue" at bounding box center [542, 407] width 55 height 11
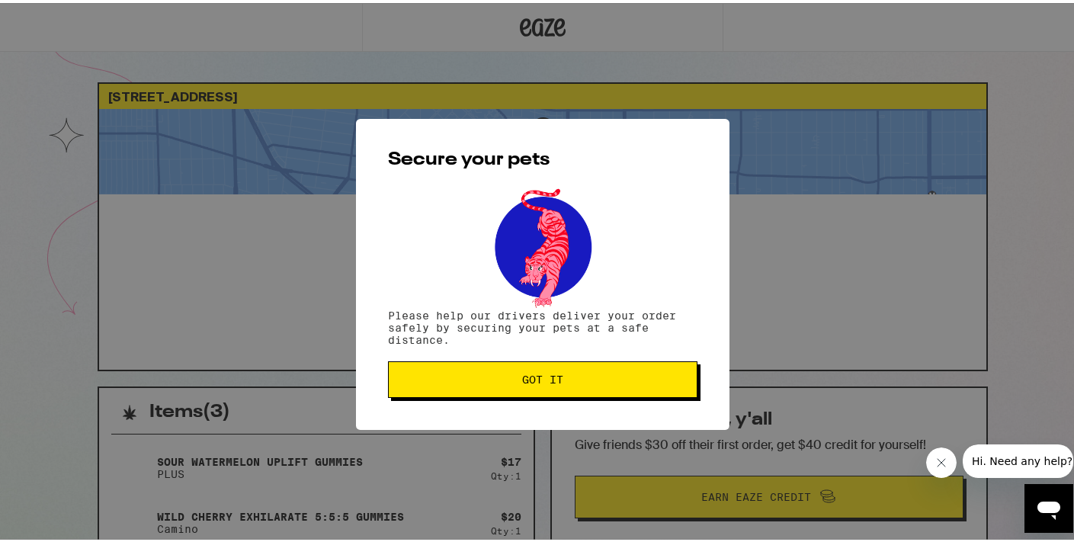
click at [562, 373] on span "Got it" at bounding box center [542, 376] width 283 height 11
